Goal: Task Accomplishment & Management: Complete application form

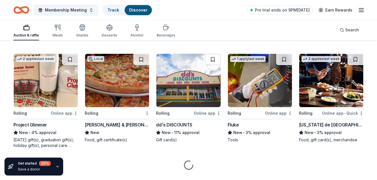
scroll to position [1887, 0]
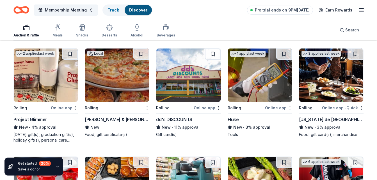
click at [188, 119] on div "dd's DISCOUNTS" at bounding box center [174, 119] width 36 height 7
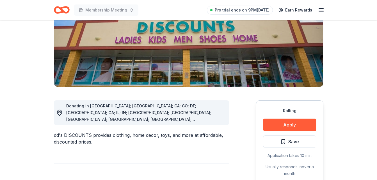
scroll to position [84, 0]
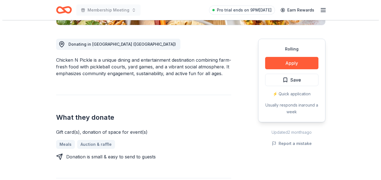
scroll to position [153, 0]
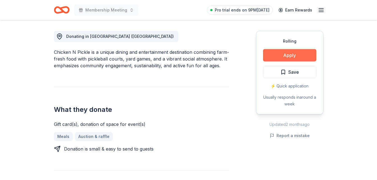
click at [287, 56] on button "Apply" at bounding box center [289, 55] width 53 height 12
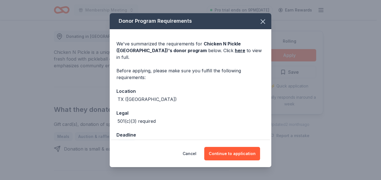
scroll to position [8, 0]
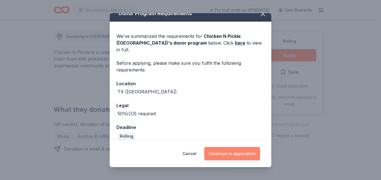
click at [235, 156] on button "Continue to application" at bounding box center [233, 153] width 56 height 13
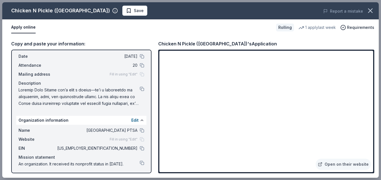
scroll to position [23, 0]
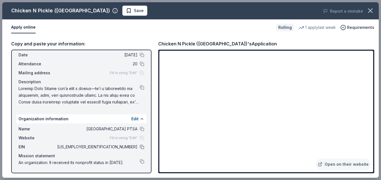
click at [140, 148] on button at bounding box center [142, 147] width 4 height 4
